Goal: Information Seeking & Learning: Learn about a topic

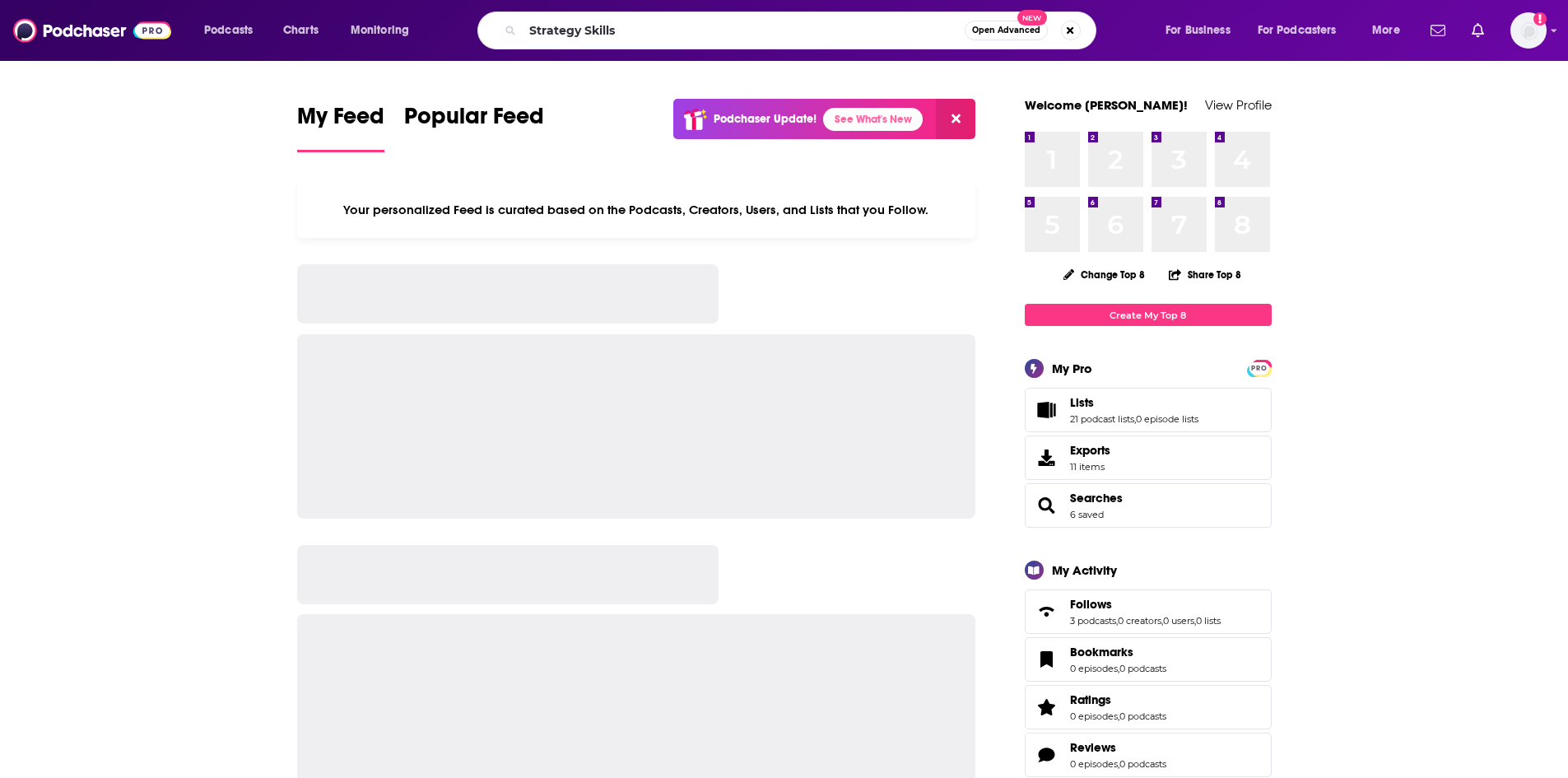
type input "Strategy Skills"
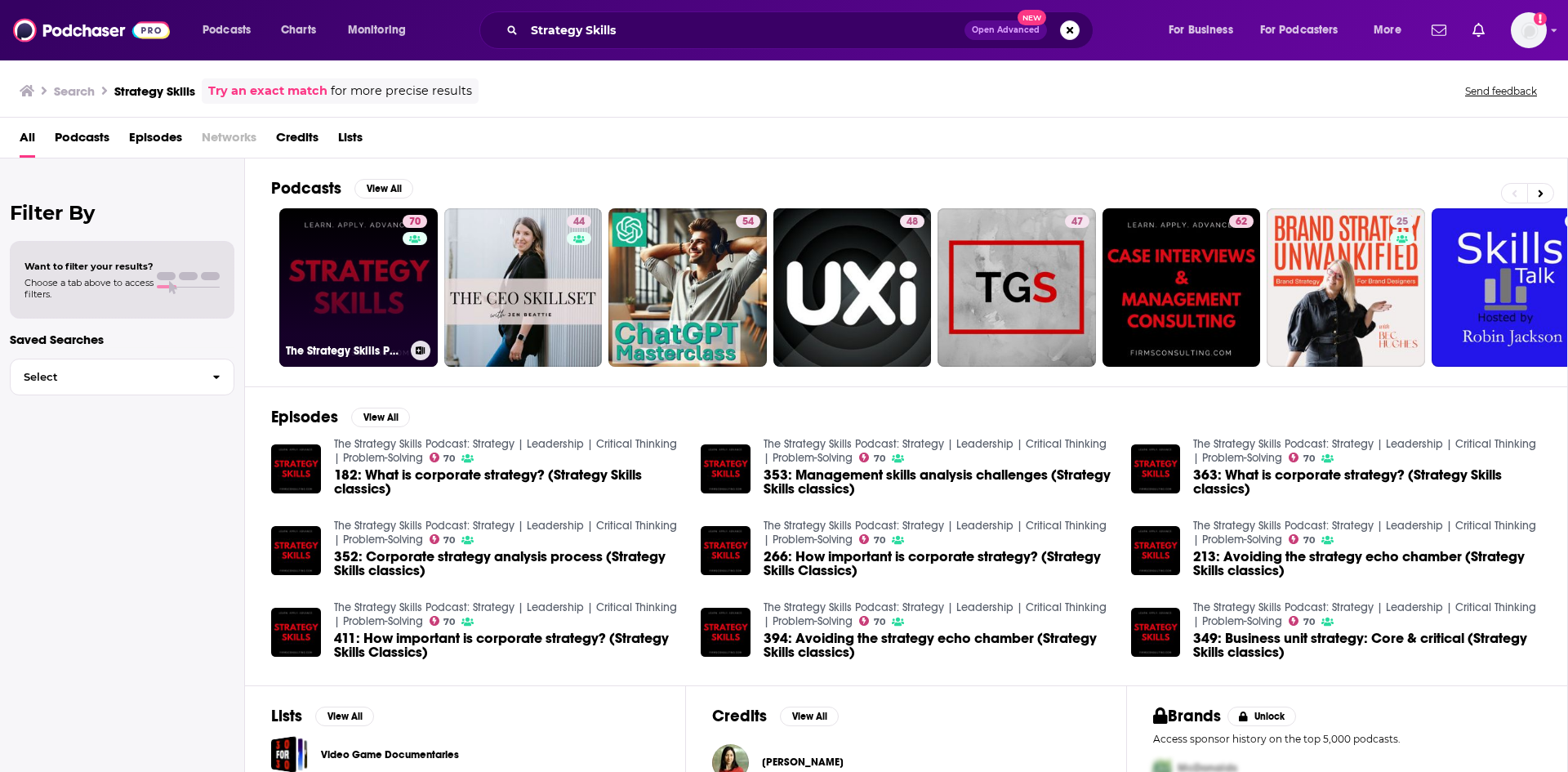
click at [362, 263] on link "70 The Strategy Skills Podcast: Strategy | Leadership | Critical Thinking | Pro…" at bounding box center [358, 287] width 158 height 158
